Goal: Information Seeking & Learning: Learn about a topic

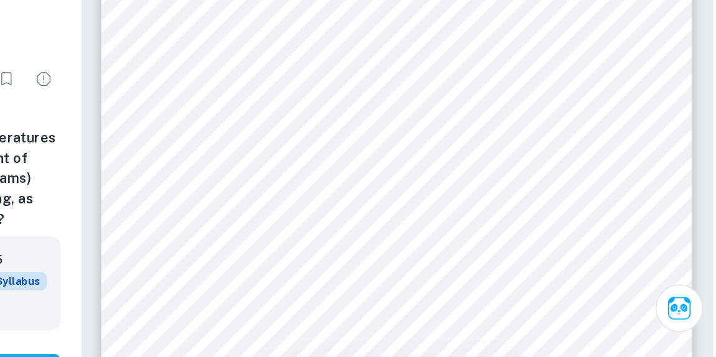
scroll to position [1434, 0]
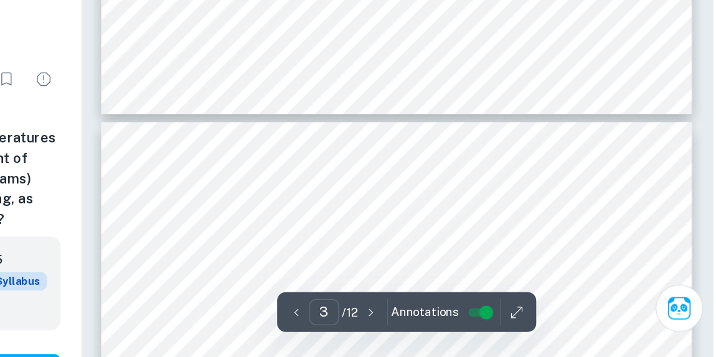
type input "4"
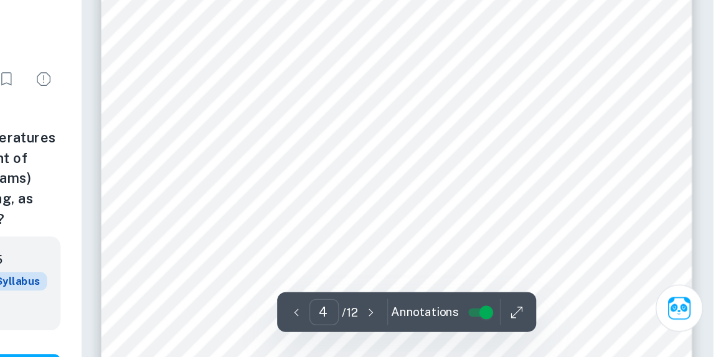
scroll to position [1758, 0]
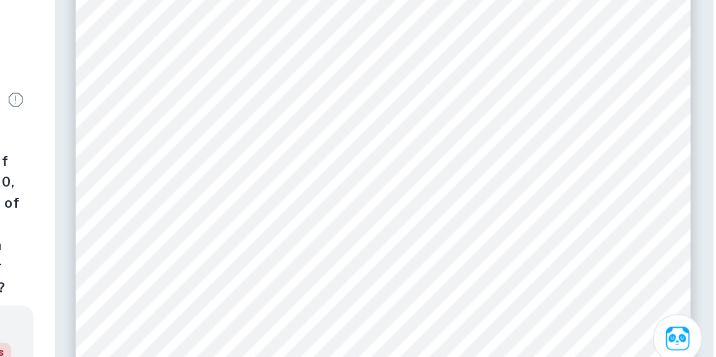
scroll to position [1348, 0]
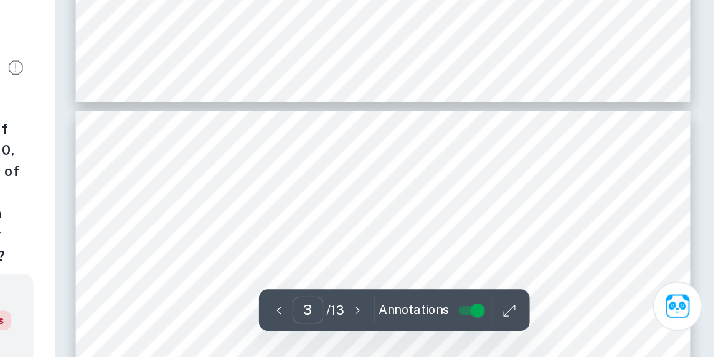
type input "4"
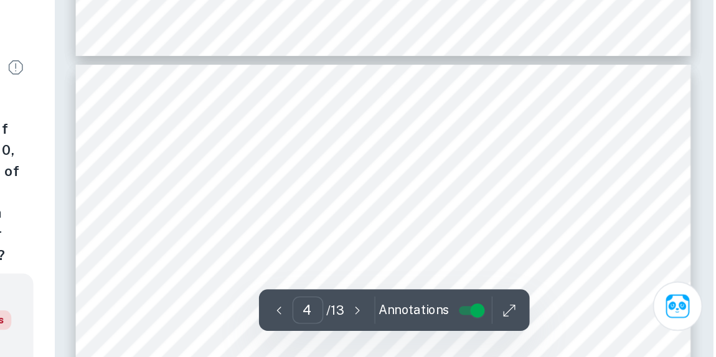
scroll to position [1754, 0]
